Goal: Task Accomplishment & Management: Use online tool/utility

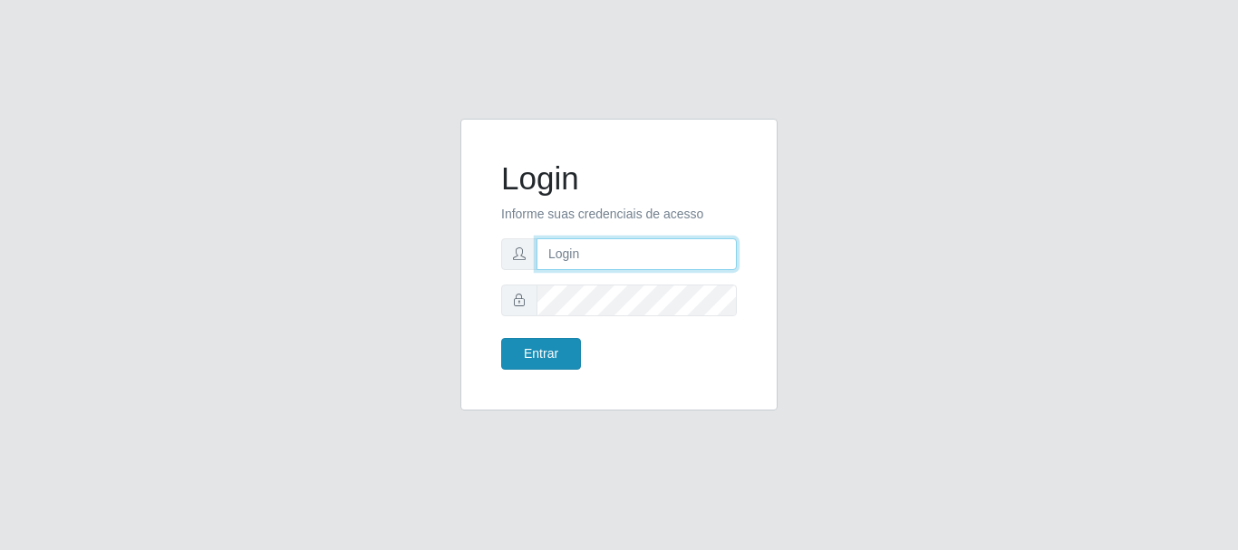
type input "[PERSON_NAME]"
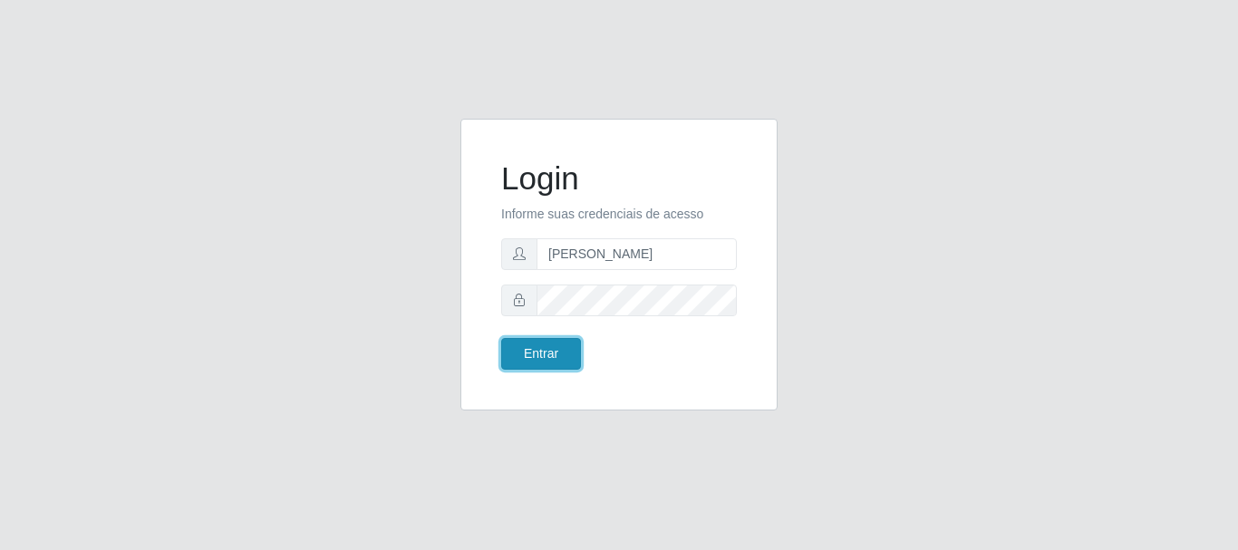
click at [562, 342] on button "Entrar" at bounding box center [541, 354] width 80 height 32
click at [501, 338] on button "Entrar" at bounding box center [541, 354] width 80 height 32
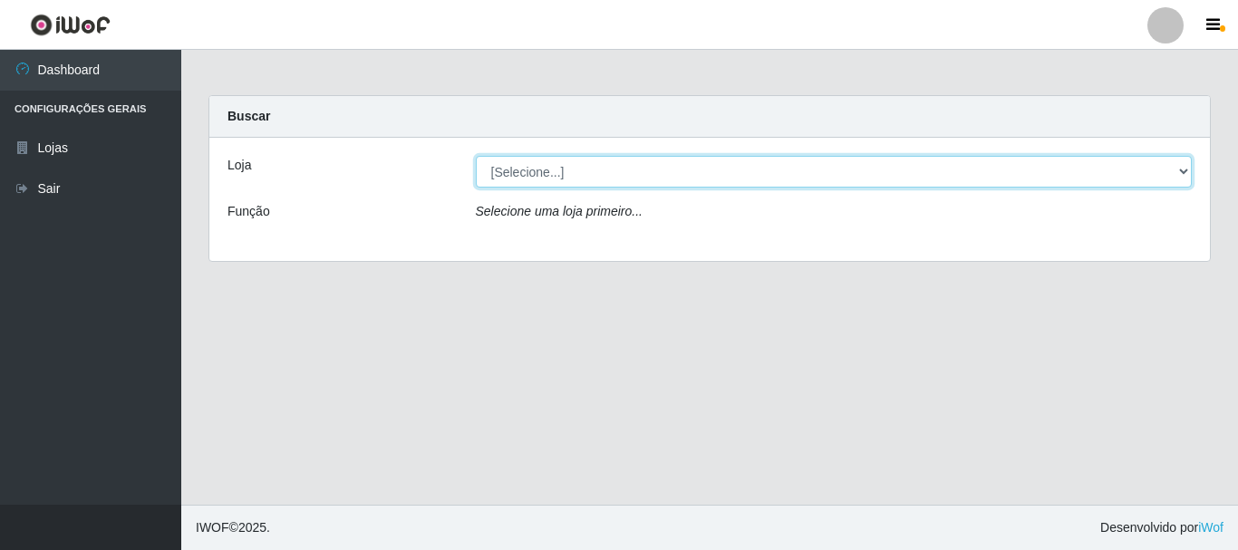
click at [655, 164] on select "[Selecione...] Bemais Supermercados - [GEOGRAPHIC_DATA]" at bounding box center [834, 172] width 717 height 32
select select "249"
click at [476, 156] on select "[Selecione...] Bemais Supermercados - [GEOGRAPHIC_DATA]" at bounding box center [834, 172] width 717 height 32
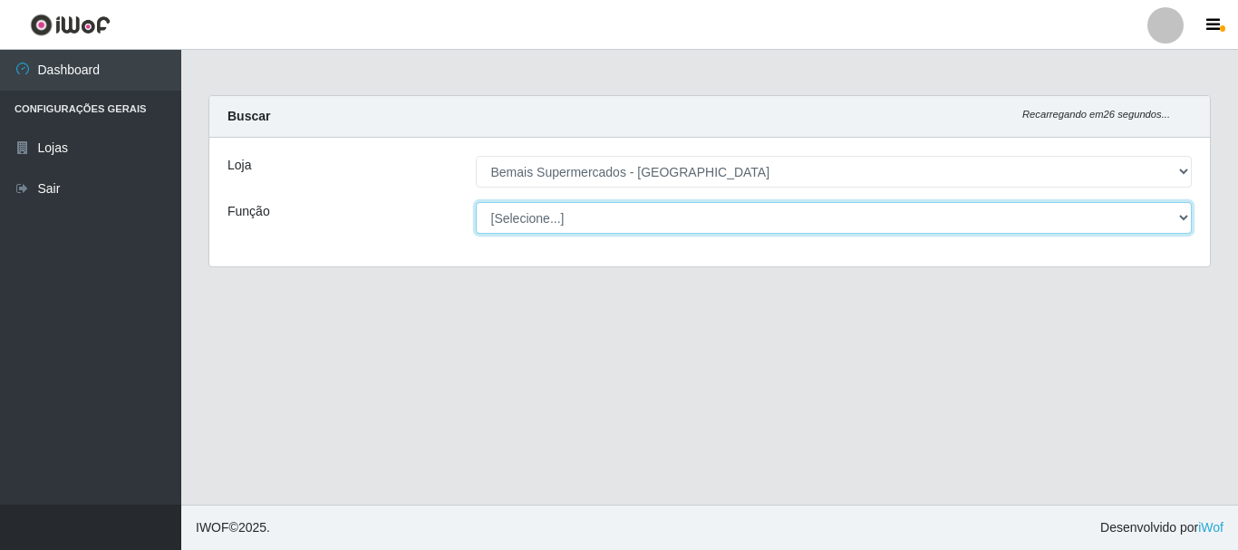
drag, startPoint x: 846, startPoint y: 224, endPoint x: 836, endPoint y: 233, distance: 14.2
click at [842, 233] on select "[Selecione...] ASG ASG + ASG ++ Auxiliar de Depósito Auxiliar de Depósito + Aux…" at bounding box center [834, 218] width 717 height 32
select select "116"
click at [476, 202] on select "[Selecione...] ASG ASG + ASG ++ Auxiliar de Depósito Auxiliar de Depósito + Aux…" at bounding box center [834, 218] width 717 height 32
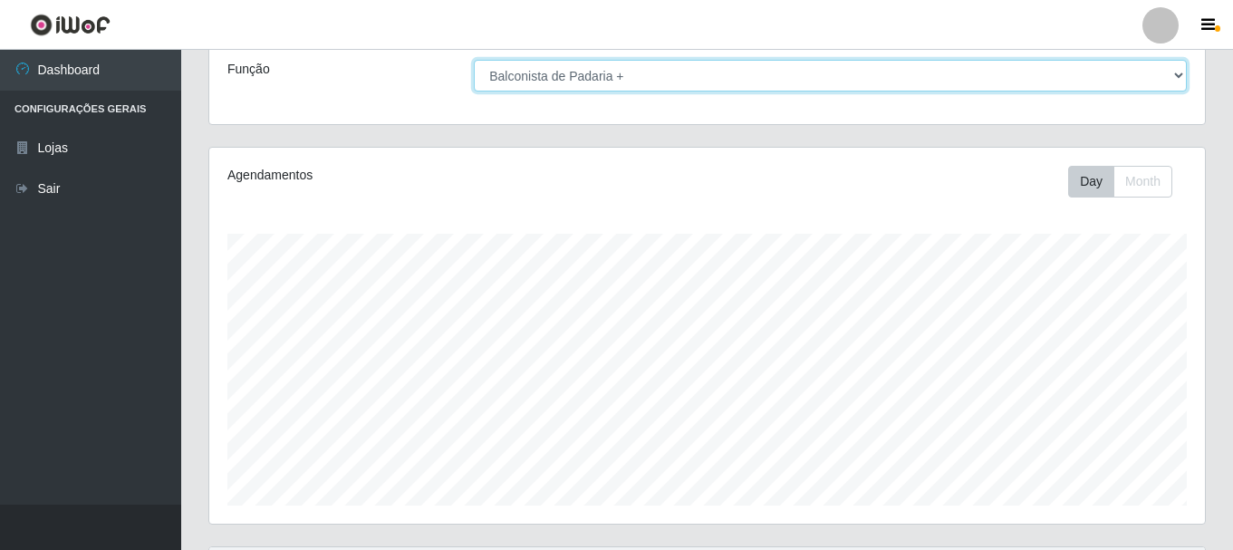
scroll to position [331, 0]
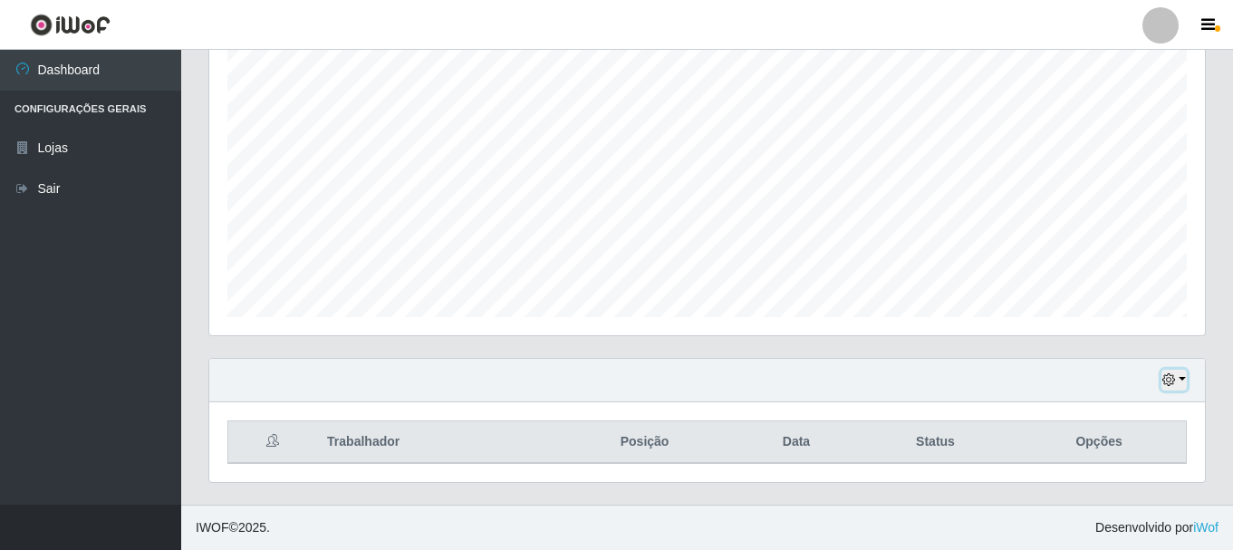
click at [1174, 381] on icon "button" at bounding box center [1169, 379] width 13 height 13
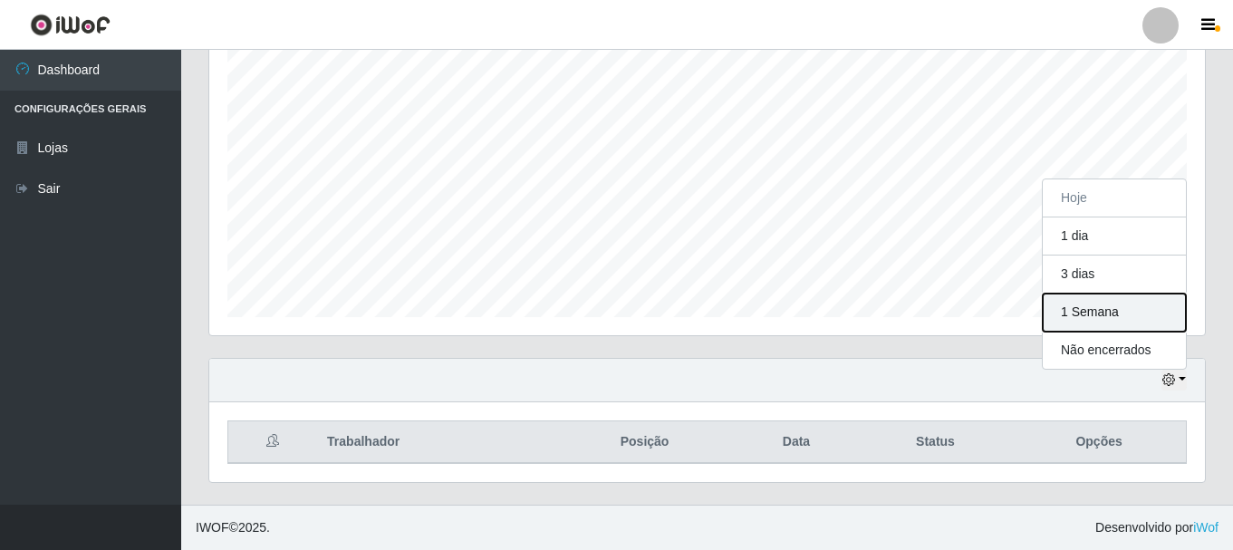
click at [1119, 314] on button "1 Semana" at bounding box center [1114, 313] width 143 height 38
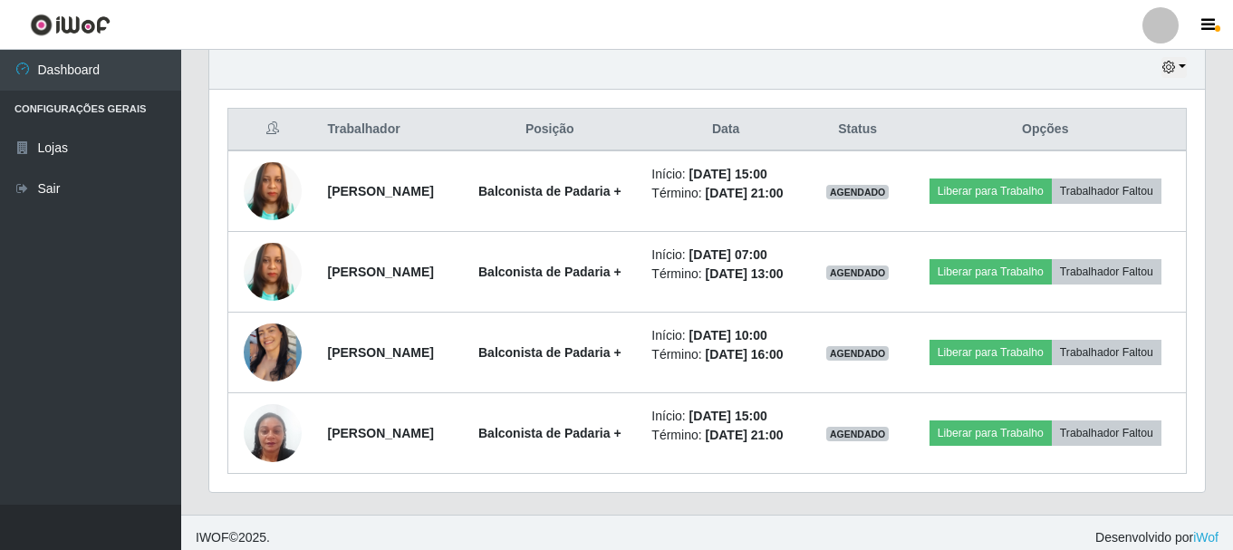
scroll to position [708, 0]
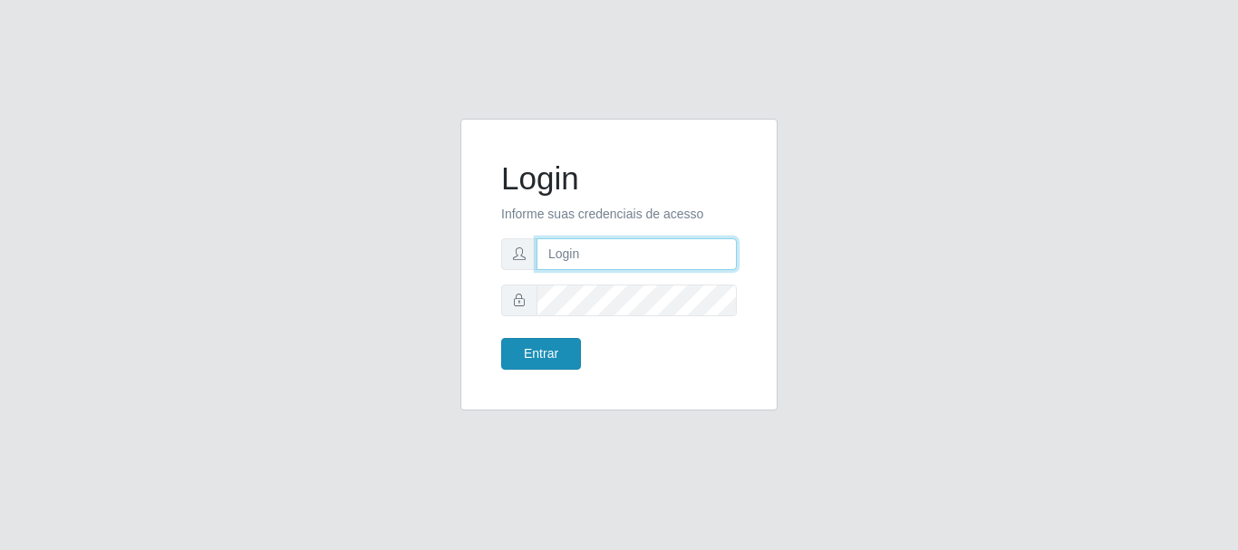
type input "[PERSON_NAME]"
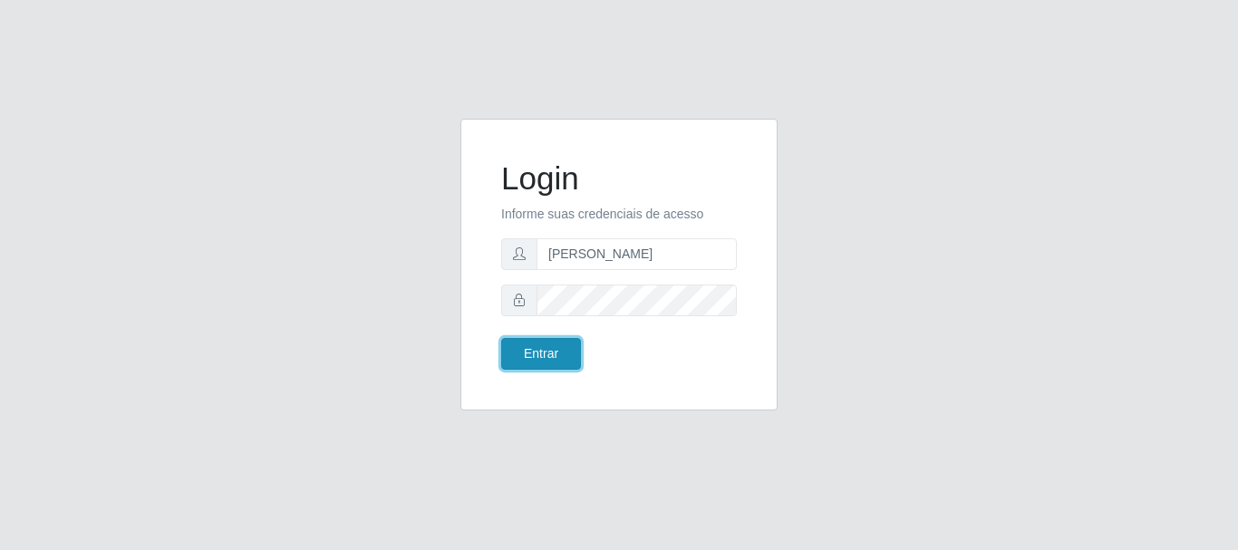
click at [557, 353] on button "Entrar" at bounding box center [541, 354] width 80 height 32
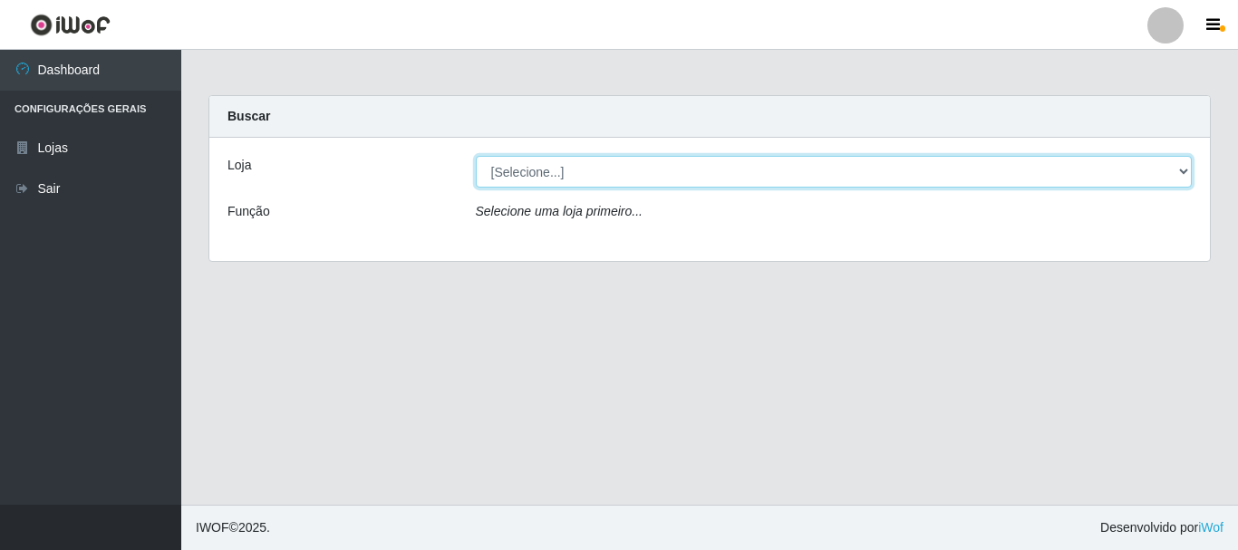
click at [526, 173] on select "[Selecione...] Bemais Supermercados - [GEOGRAPHIC_DATA]" at bounding box center [834, 172] width 717 height 32
select select "249"
click at [476, 156] on select "[Selecione...] Bemais Supermercados - [GEOGRAPHIC_DATA]" at bounding box center [834, 172] width 717 height 32
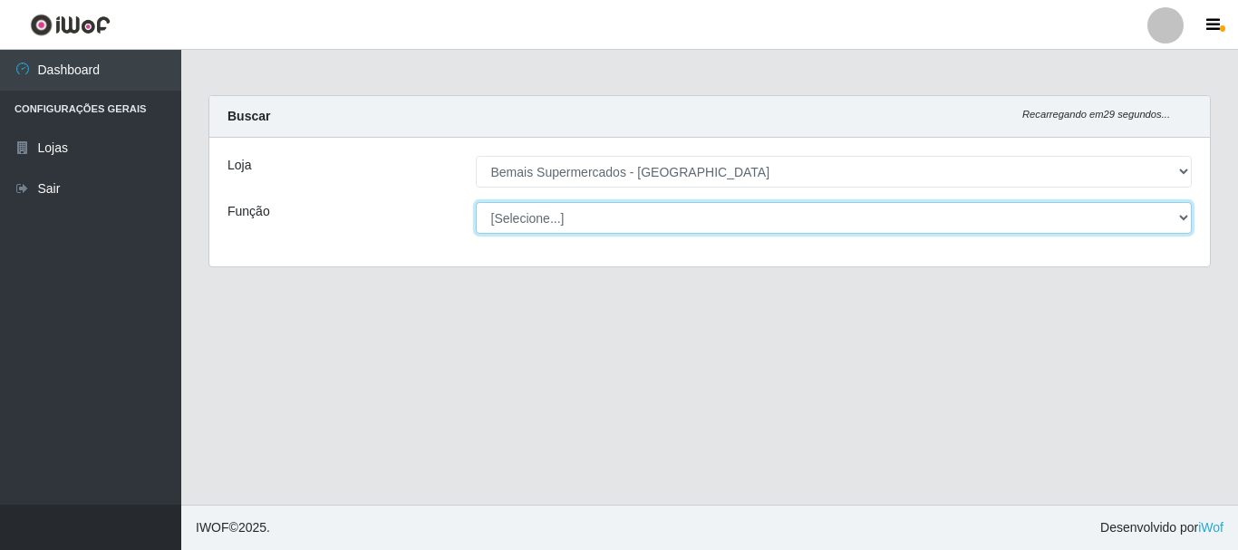
click at [552, 216] on select "[Selecione...] ASG ASG + ASG ++ Auxiliar de Depósito Auxiliar de Depósito + Aux…" at bounding box center [834, 218] width 717 height 32
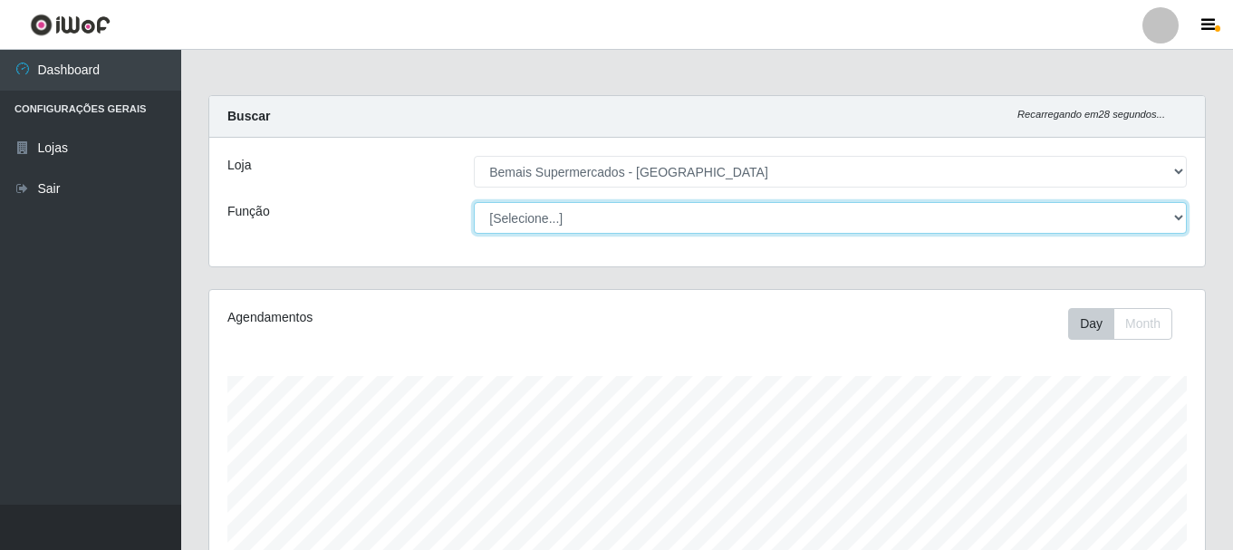
scroll to position [376, 996]
select select "72"
click at [474, 202] on select "[Selecione...] ASG ASG + ASG ++ Auxiliar de Depósito Auxiliar de Depósito + Aux…" at bounding box center [830, 218] width 713 height 32
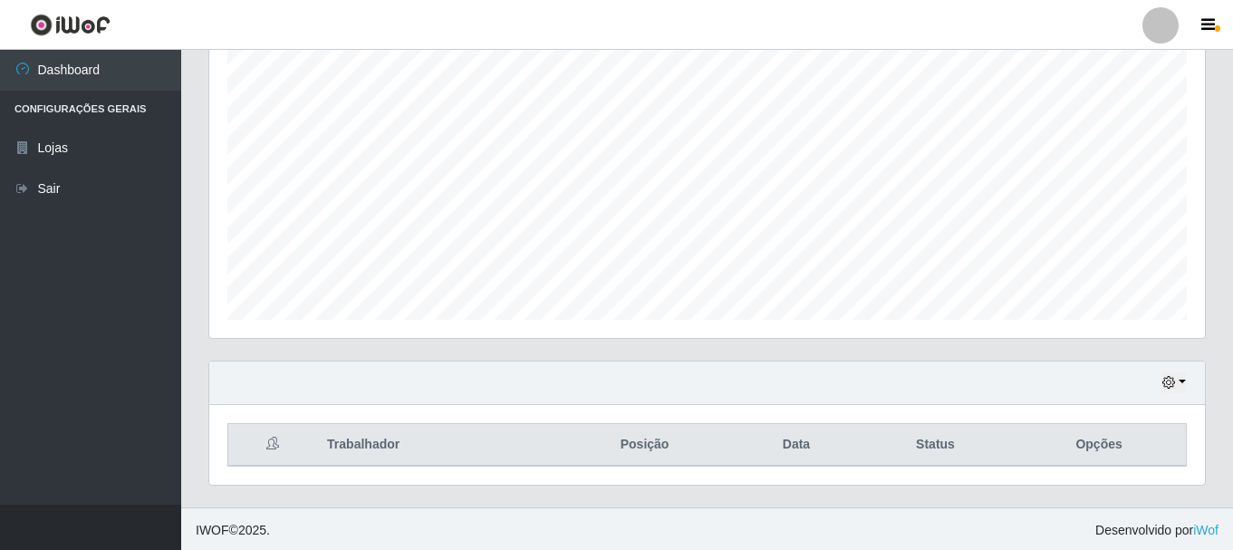
scroll to position [331, 0]
click at [1171, 383] on icon "button" at bounding box center [1169, 379] width 13 height 13
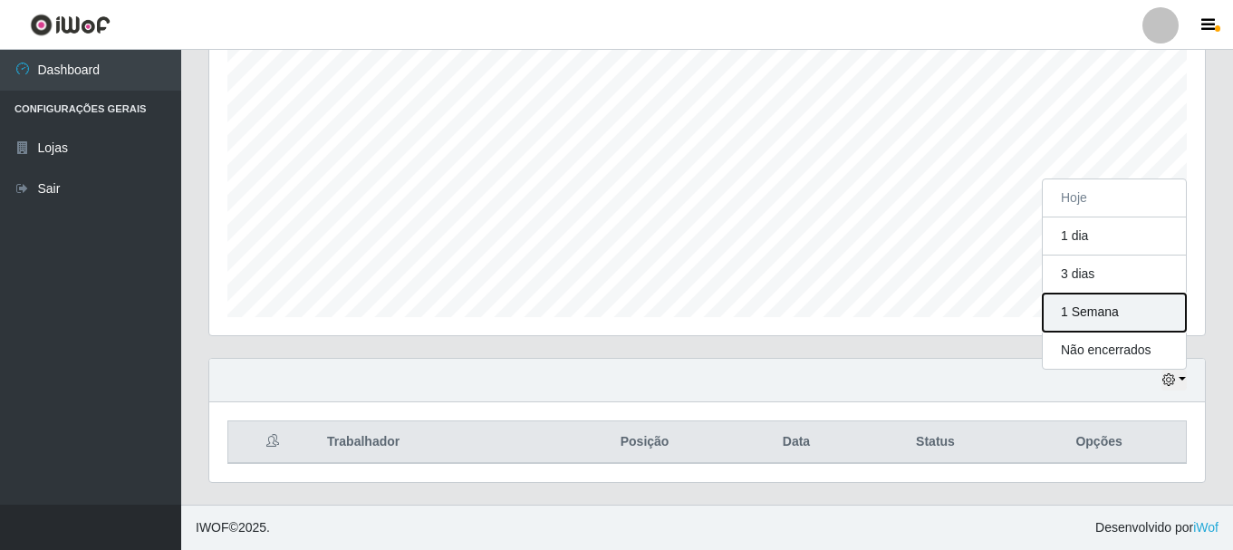
click at [1112, 313] on button "1 Semana" at bounding box center [1114, 313] width 143 height 38
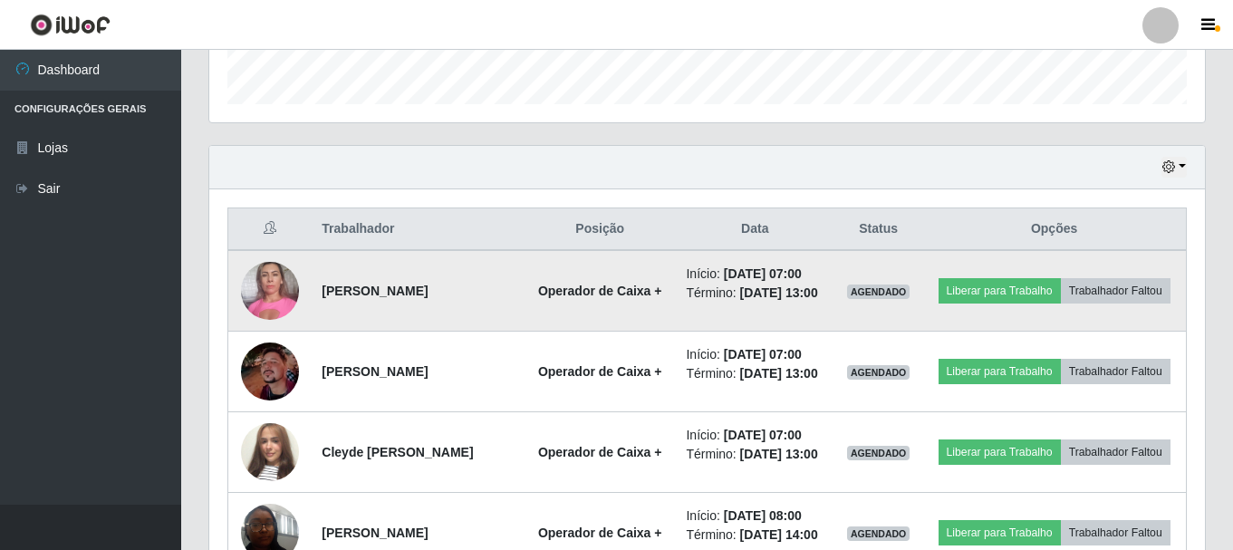
scroll to position [512, 0]
